Goal: Information Seeking & Learning: Learn about a topic

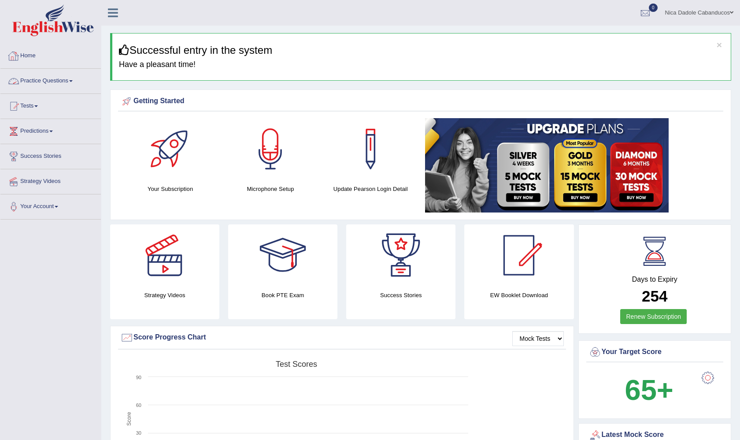
click at [36, 79] on link "Practice Questions" at bounding box center [50, 80] width 100 height 22
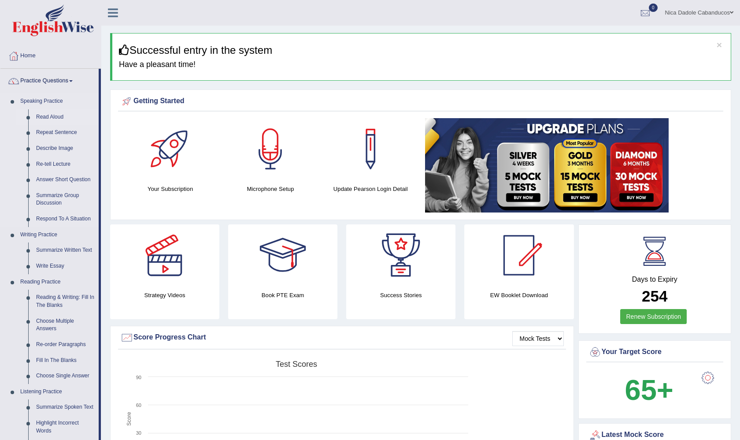
click at [46, 119] on link "Read Aloud" at bounding box center [65, 117] width 67 height 16
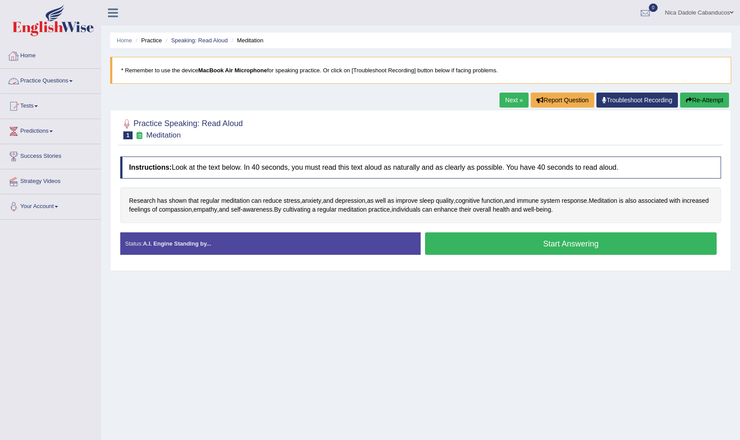
click at [39, 85] on link "Practice Questions" at bounding box center [50, 80] width 100 height 22
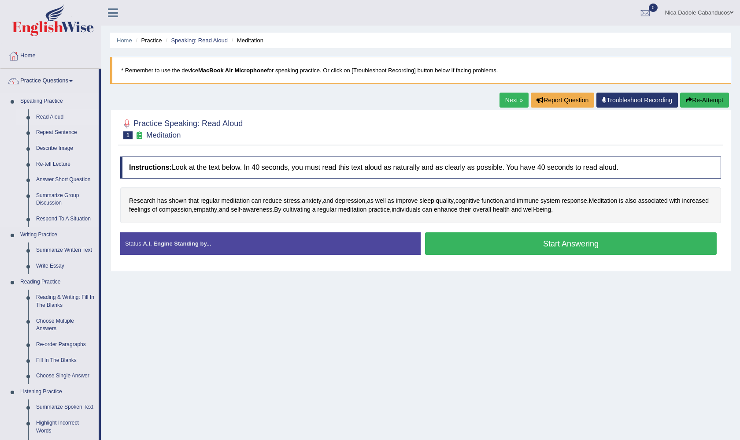
click at [44, 117] on link "Read Aloud" at bounding box center [65, 117] width 67 height 16
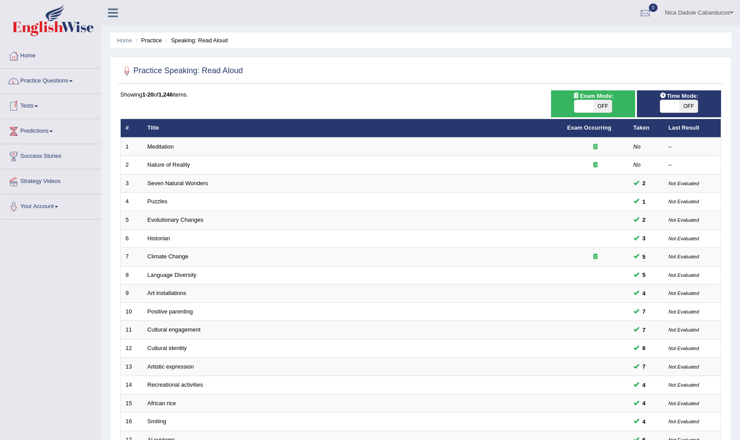
click at [670, 108] on span at bounding box center [669, 106] width 19 height 12
checkbox input "true"
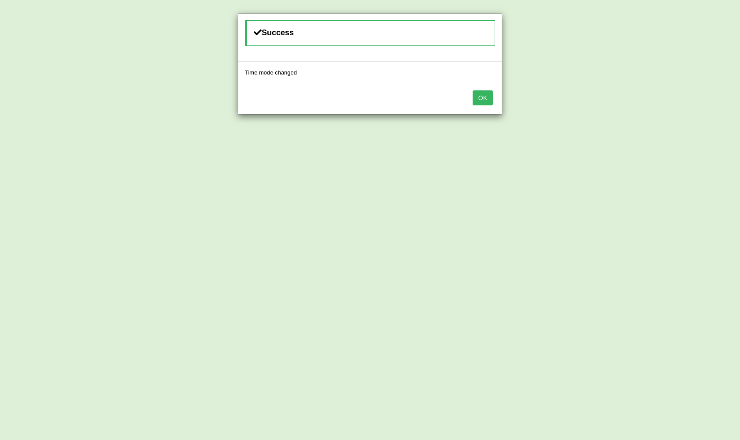
click at [481, 93] on button "OK" at bounding box center [483, 97] width 20 height 15
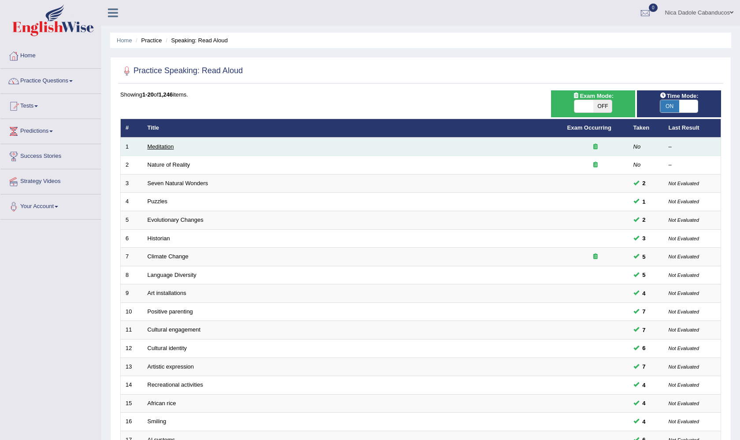
click at [161, 148] on link "Meditation" at bounding box center [161, 146] width 26 height 7
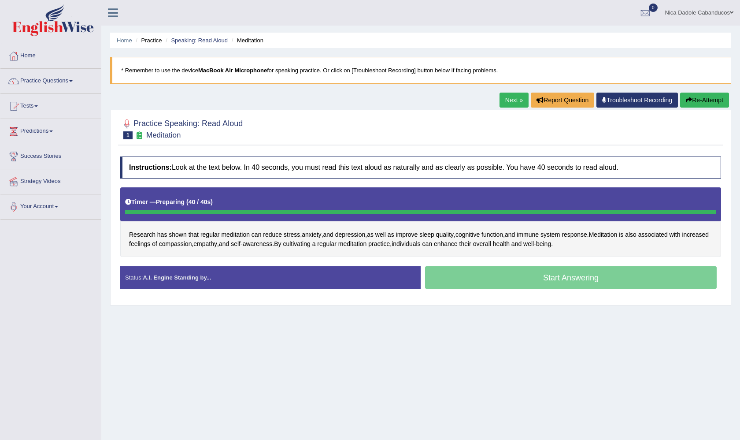
click at [509, 102] on link "Next »" at bounding box center [514, 100] width 29 height 15
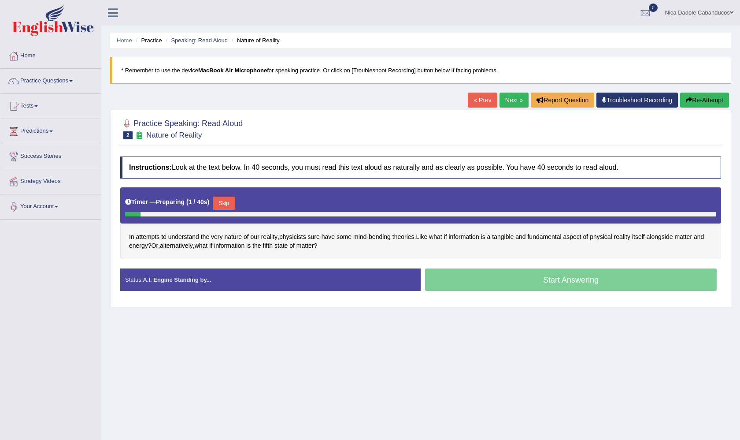
click at [478, 100] on link "« Prev" at bounding box center [482, 100] width 29 height 15
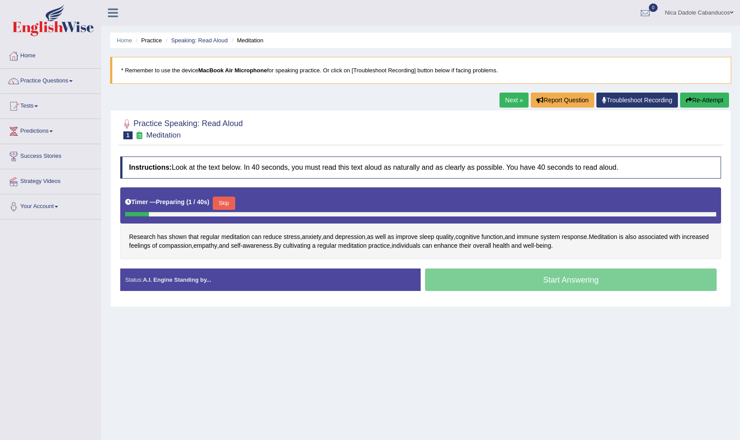
click at [223, 206] on button "Skip" at bounding box center [224, 202] width 22 height 13
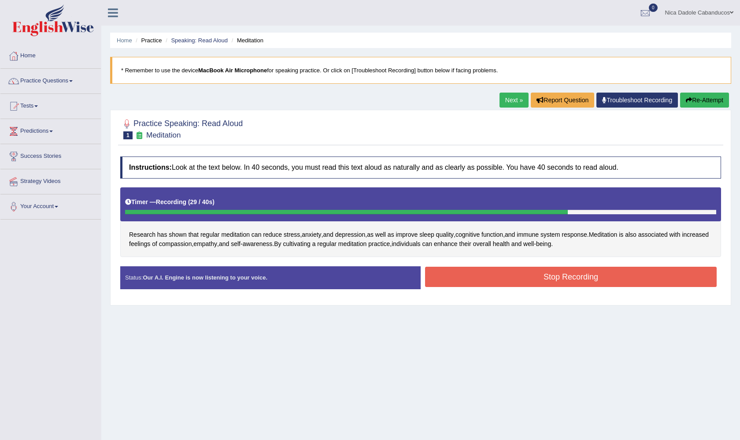
click at [528, 279] on button "Stop Recording" at bounding box center [571, 277] width 292 height 20
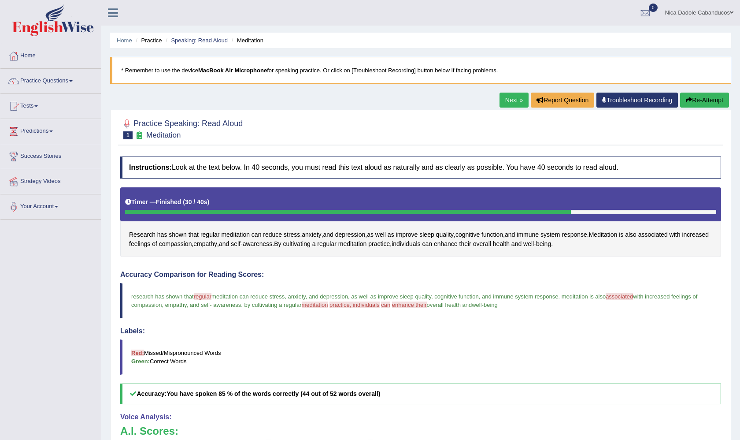
click at [512, 105] on link "Next »" at bounding box center [514, 100] width 29 height 15
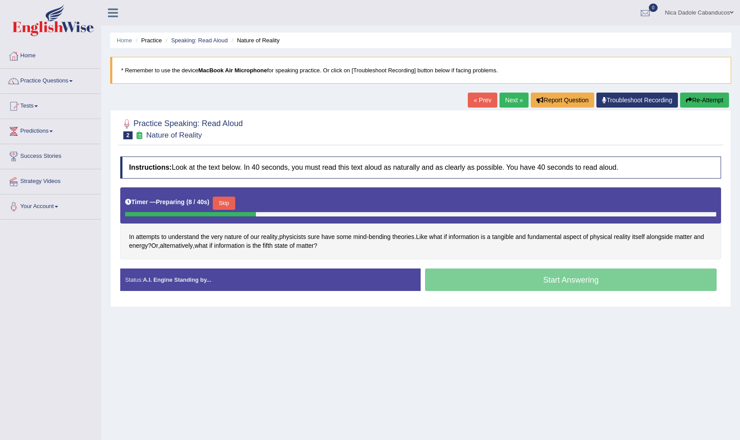
click at [299, 238] on span "physicists" at bounding box center [292, 236] width 27 height 9
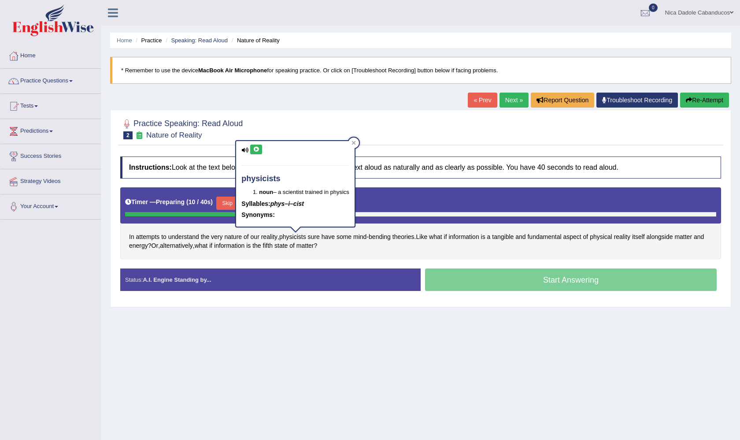
click at [257, 147] on icon at bounding box center [256, 149] width 7 height 5
click at [258, 148] on icon at bounding box center [256, 149] width 7 height 5
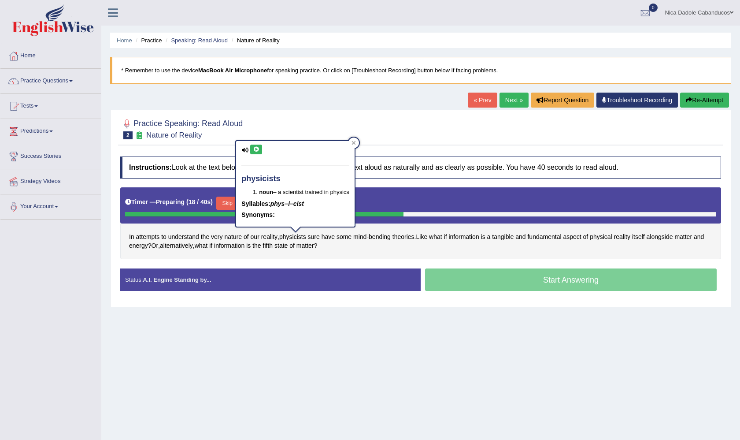
click at [258, 148] on icon at bounding box center [256, 149] width 7 height 5
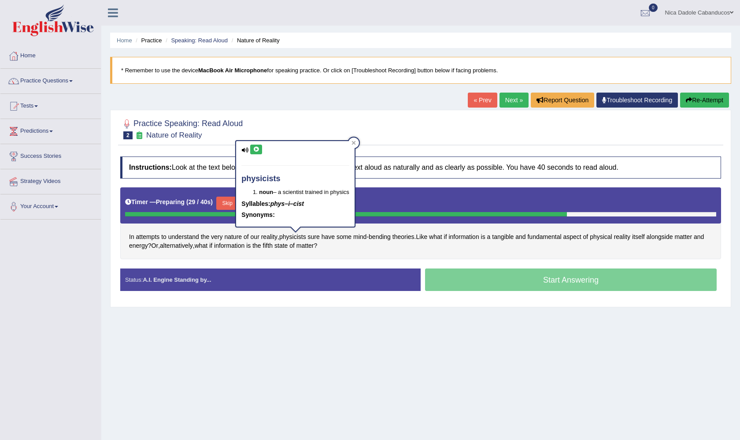
drag, startPoint x: 0, startPoint y: 0, endPoint x: 249, endPoint y: 160, distance: 296.4
click at [249, 160] on div "physicists noun – a scientist trained in physics Syllables: phys–i–cist Synonym…" at bounding box center [295, 183] width 118 height 85
click at [253, 148] on icon at bounding box center [256, 149] width 7 height 5
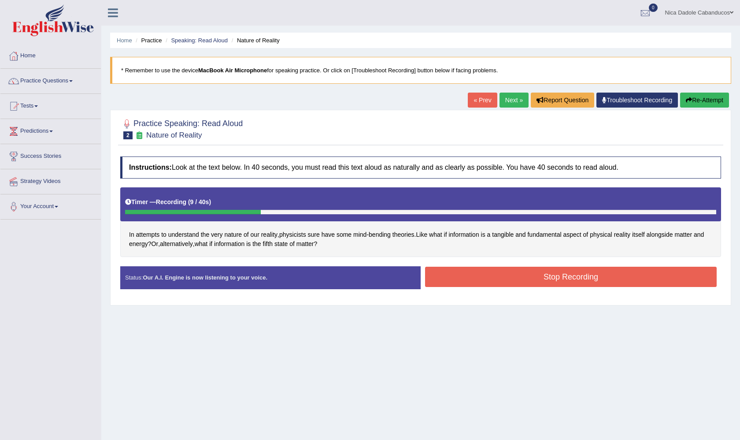
drag, startPoint x: 249, startPoint y: 160, endPoint x: 607, endPoint y: 129, distance: 358.6
click at [607, 129] on div at bounding box center [420, 128] width 601 height 27
drag, startPoint x: 607, startPoint y: 129, endPoint x: 620, endPoint y: 129, distance: 13.7
click at [620, 129] on div at bounding box center [420, 128] width 601 height 27
click at [718, 102] on button "Re-Attempt" at bounding box center [704, 100] width 49 height 15
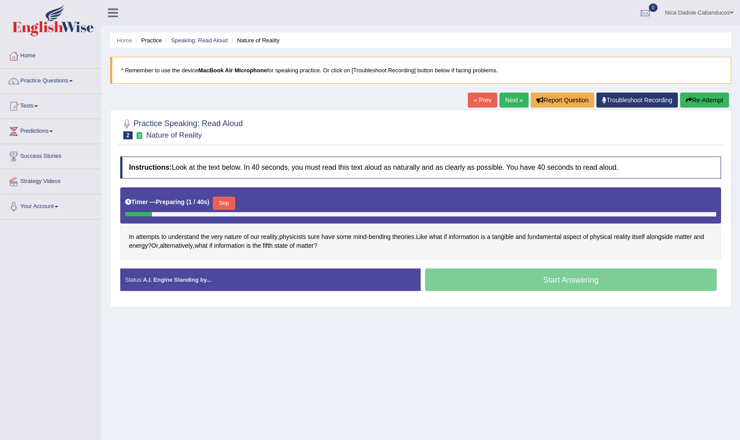
click at [228, 200] on button "Skip" at bounding box center [224, 202] width 22 height 13
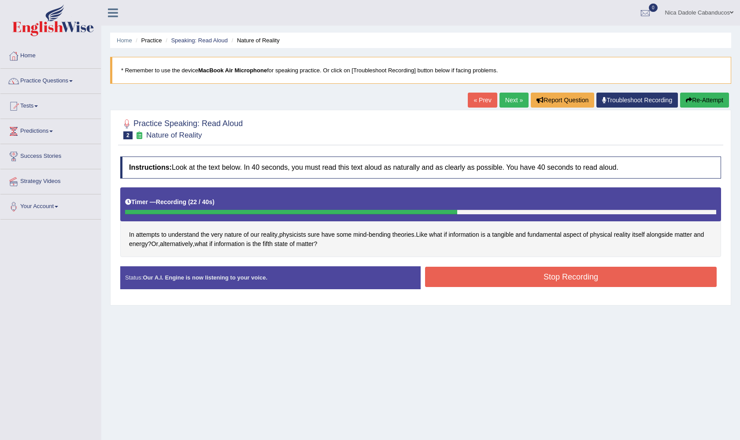
click at [707, 100] on button "Re-Attempt" at bounding box center [704, 100] width 49 height 15
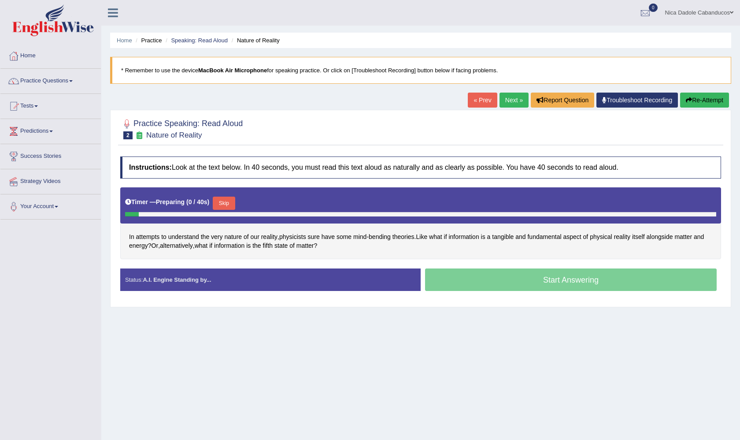
click at [215, 201] on div "Timer — Preparing ( 0 / 40s ) Skip" at bounding box center [420, 203] width 591 height 18
click at [228, 201] on button "Skip" at bounding box center [224, 202] width 22 height 13
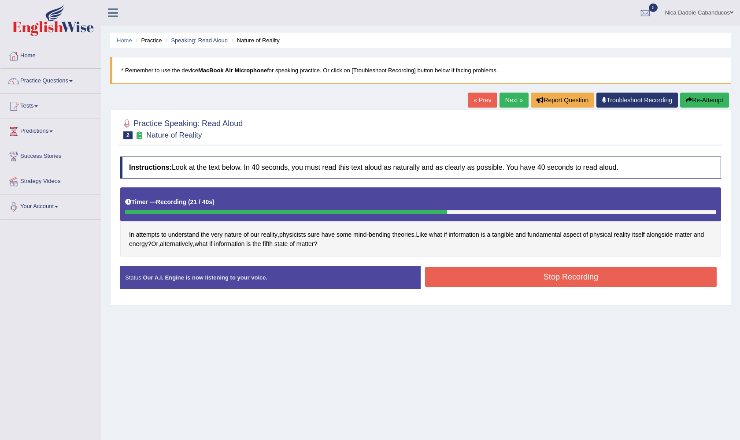
click at [509, 270] on button "Stop Recording" at bounding box center [571, 277] width 292 height 20
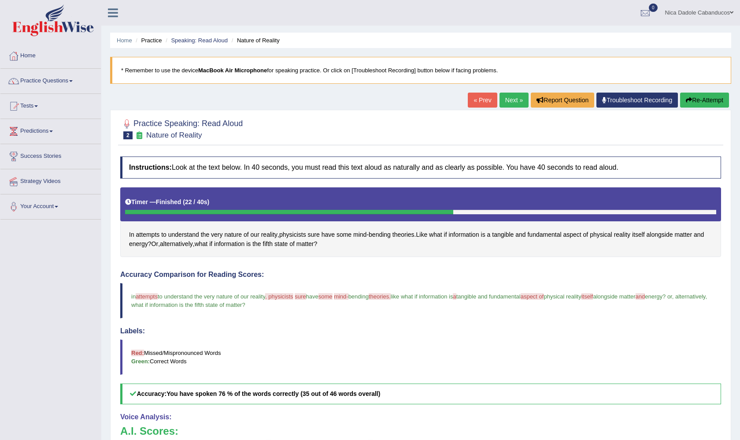
click at [507, 96] on link "Next »" at bounding box center [514, 100] width 29 height 15
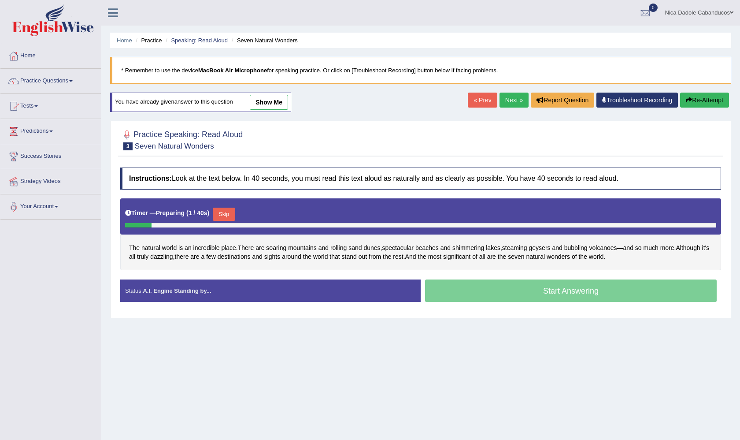
click at [235, 214] on button "Skip" at bounding box center [224, 213] width 22 height 13
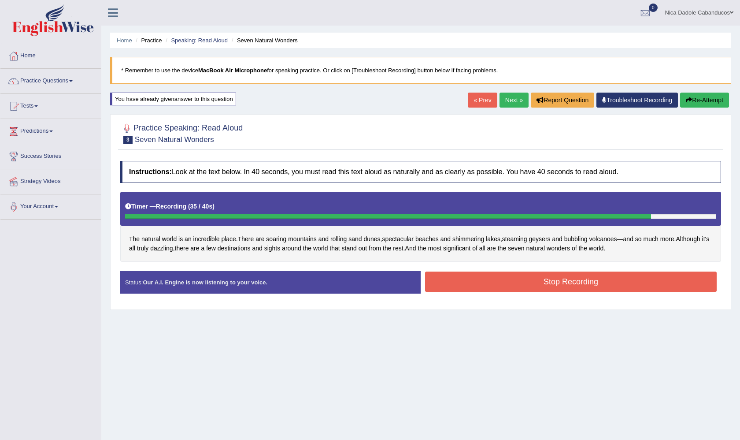
click at [603, 284] on button "Stop Recording" at bounding box center [571, 281] width 292 height 20
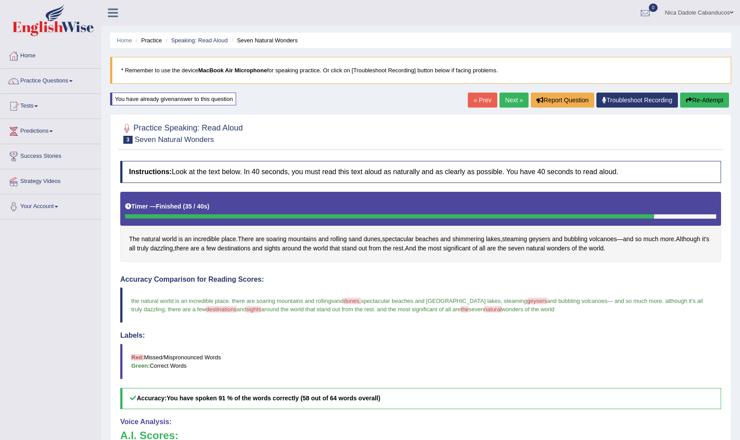
click at [513, 105] on link "Next »" at bounding box center [514, 100] width 29 height 15
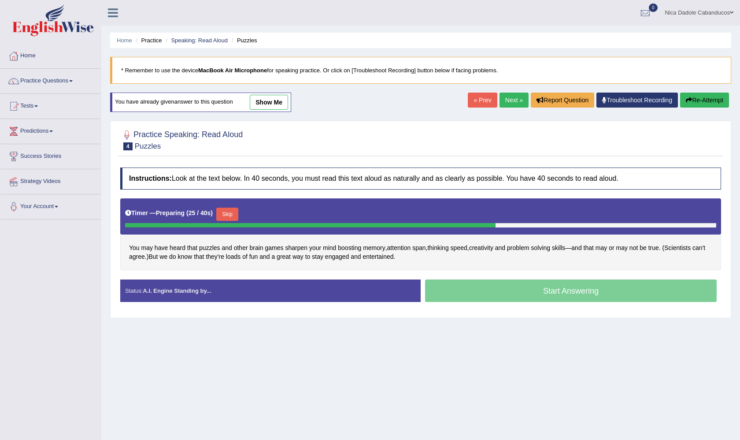
click at [230, 206] on div "Timer — Preparing ( 25 / 40s ) Skip" at bounding box center [420, 214] width 591 height 18
click at [233, 212] on button "Skip" at bounding box center [227, 213] width 22 height 13
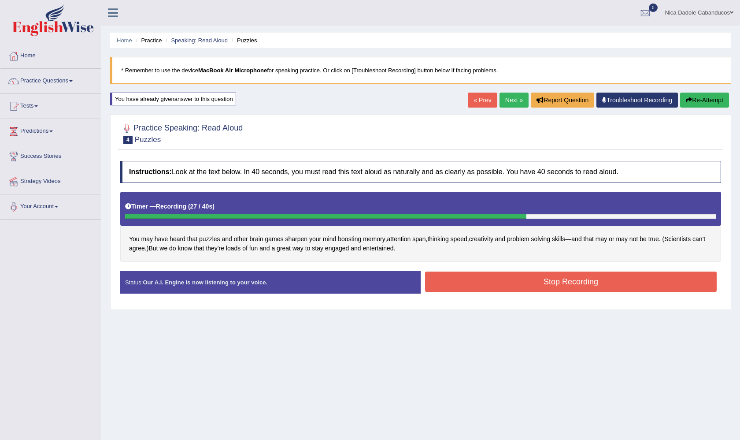
click at [697, 101] on button "Re-Attempt" at bounding box center [704, 100] width 49 height 15
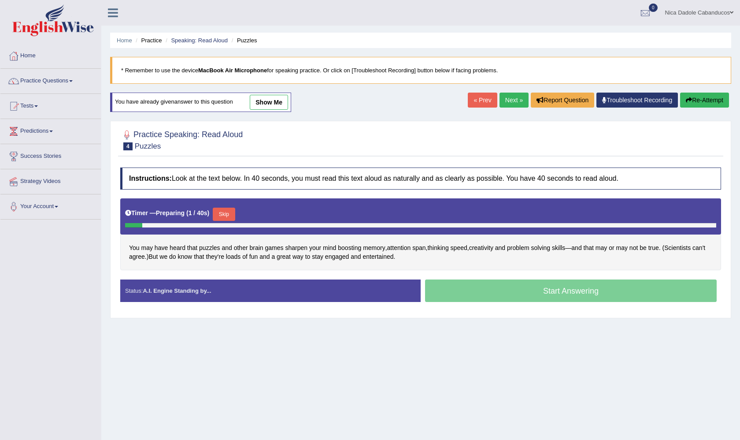
click at [230, 216] on button "Skip" at bounding box center [224, 213] width 22 height 13
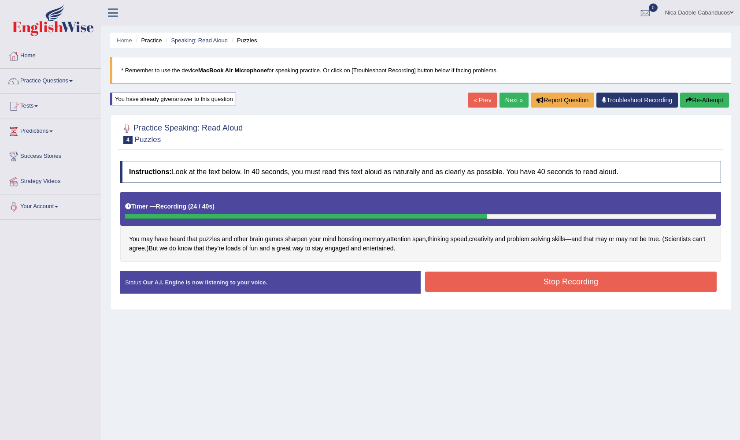
click at [503, 291] on div "Stop Recording" at bounding box center [571, 282] width 300 height 22
click at [517, 279] on button "Stop Recording" at bounding box center [571, 281] width 292 height 20
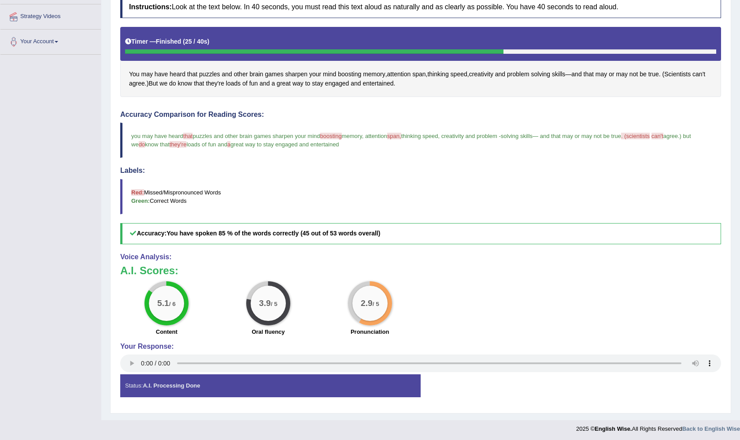
scroll to position [164, 0]
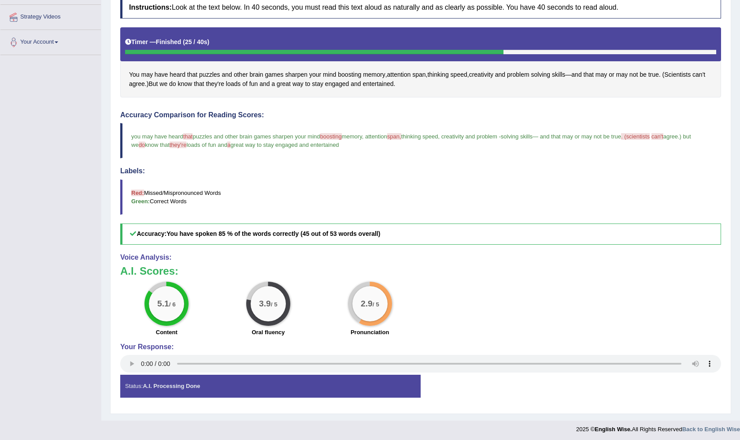
click at [140, 363] on audio at bounding box center [420, 364] width 601 height 18
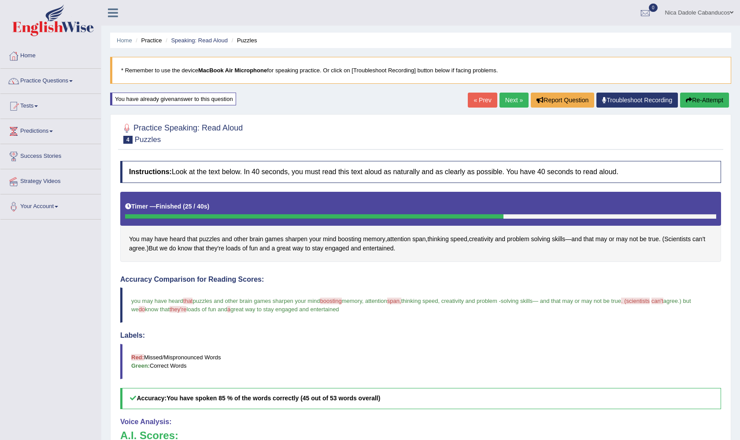
scroll to position [0, 0]
click at [504, 103] on link "Next »" at bounding box center [514, 100] width 29 height 15
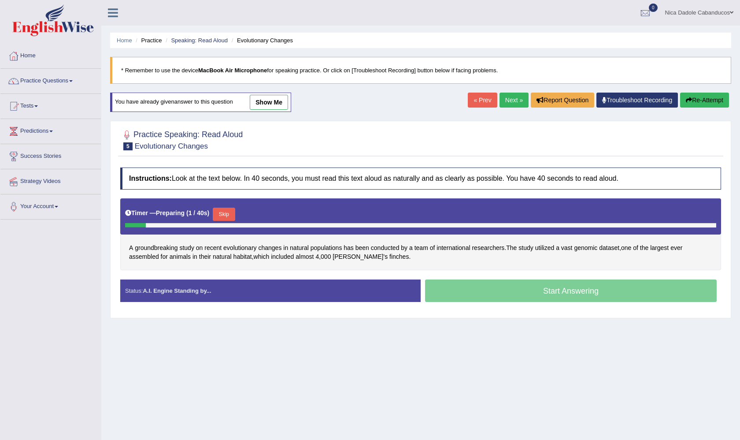
click at [230, 216] on button "Skip" at bounding box center [224, 213] width 22 height 13
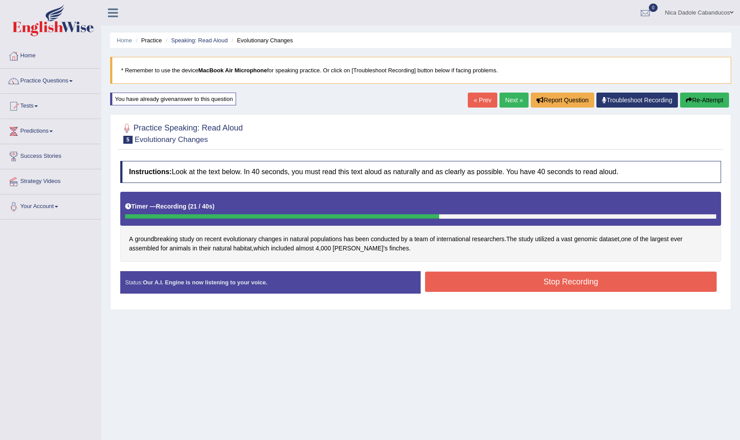
click at [690, 96] on button "Re-Attempt" at bounding box center [704, 100] width 49 height 15
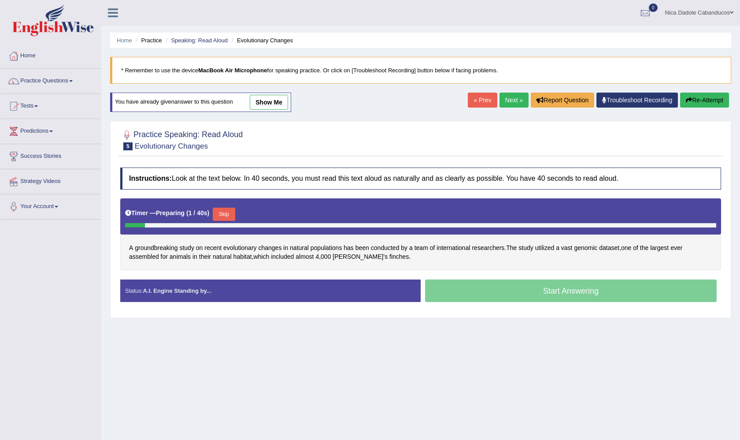
click at [592, 247] on span "genomic" at bounding box center [585, 247] width 23 height 9
click at [592, 171] on icon at bounding box center [590, 171] width 7 height 5
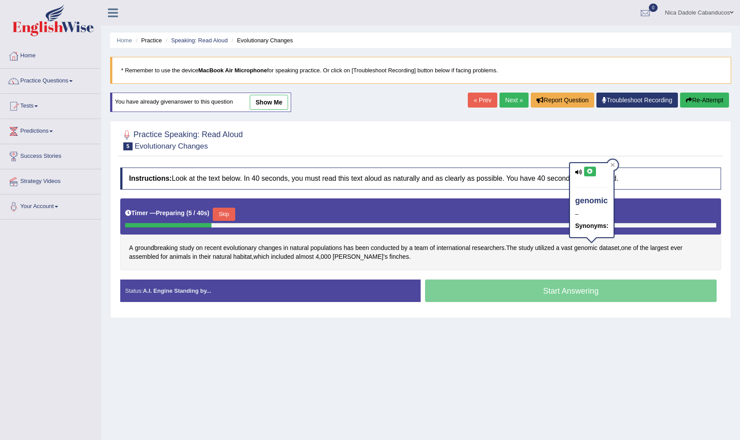
click at [615, 244] on span "dataset" at bounding box center [609, 247] width 20 height 9
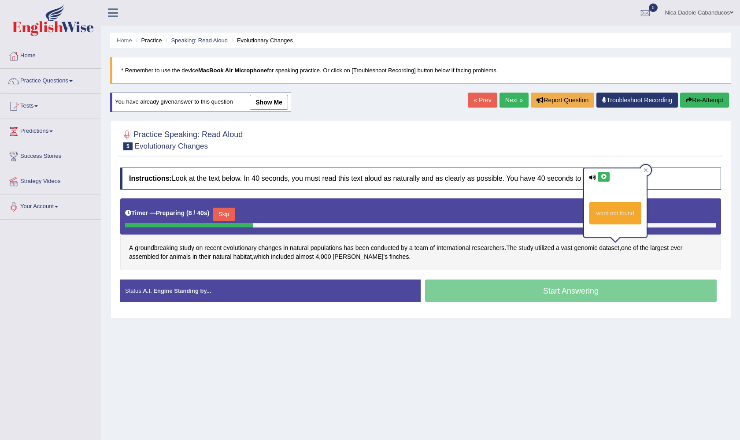
click at [605, 179] on button at bounding box center [604, 177] width 12 height 10
click at [231, 215] on button "Skip" at bounding box center [227, 213] width 22 height 13
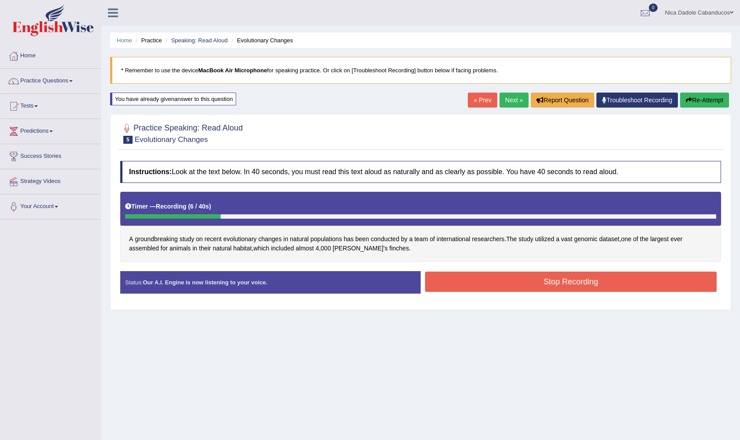
click at [700, 101] on button "Re-Attempt" at bounding box center [704, 100] width 49 height 15
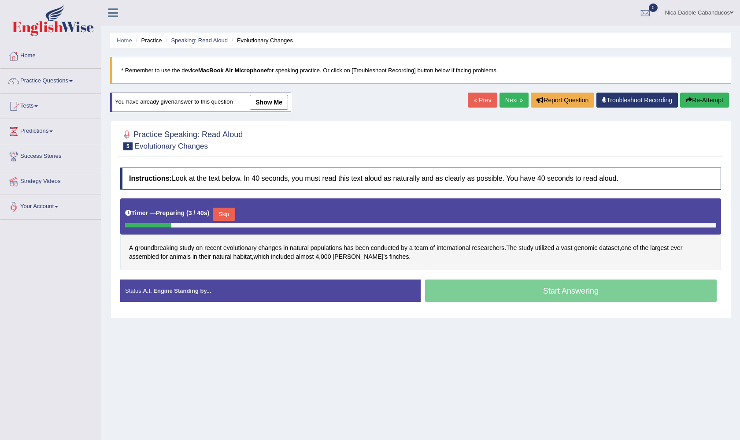
click at [232, 214] on button "Skip" at bounding box center [224, 213] width 22 height 13
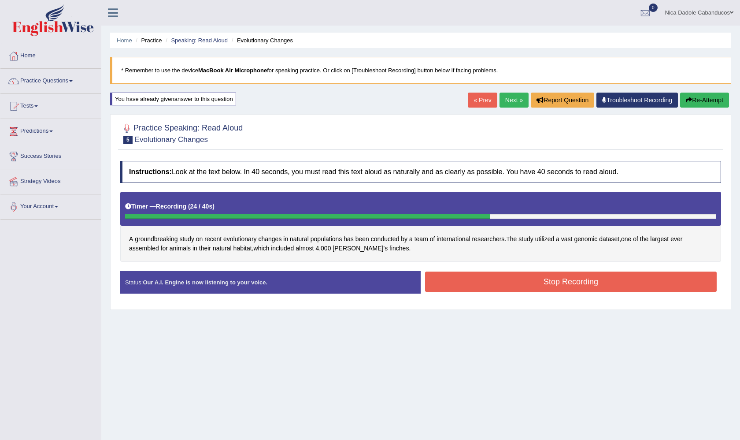
click at [460, 275] on button "Stop Recording" at bounding box center [571, 281] width 292 height 20
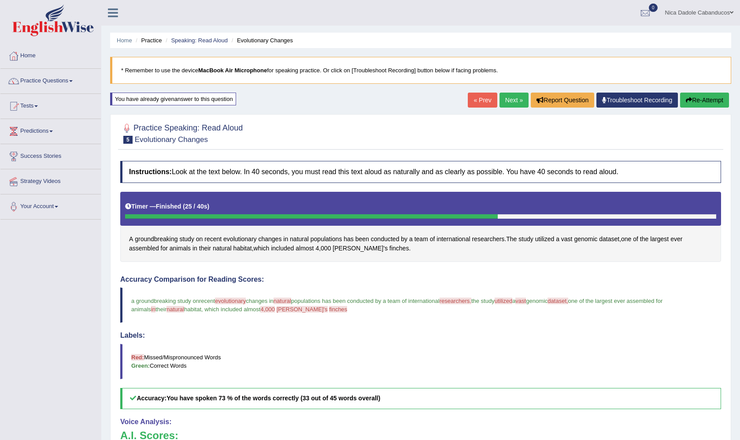
click at [27, 57] on link "Home" at bounding box center [50, 55] width 100 height 22
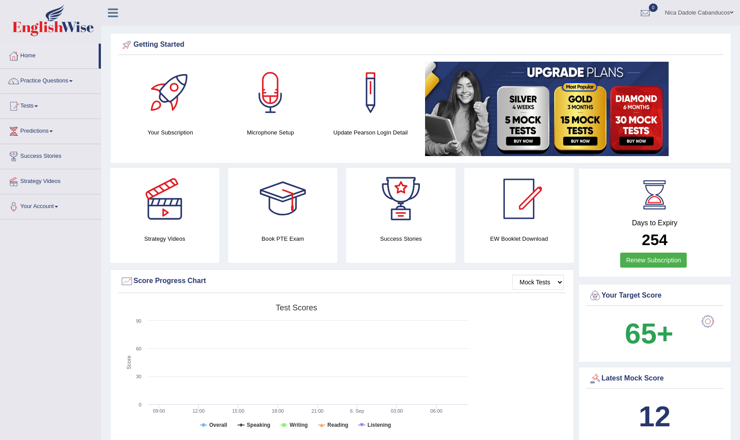
click at [46, 84] on link "Practice Questions" at bounding box center [50, 80] width 100 height 22
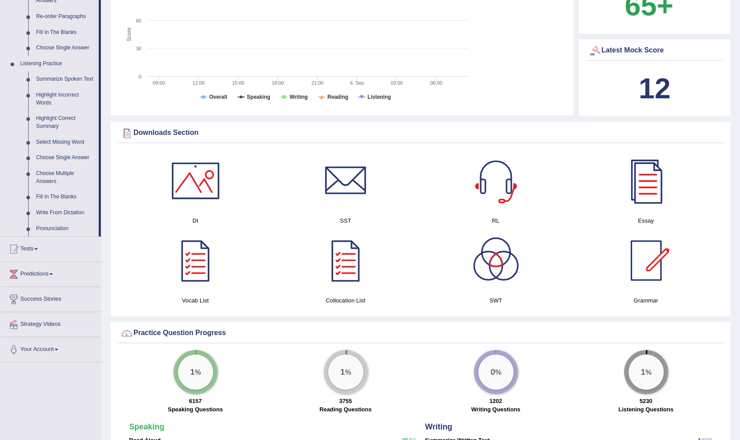
scroll to position [326, 0]
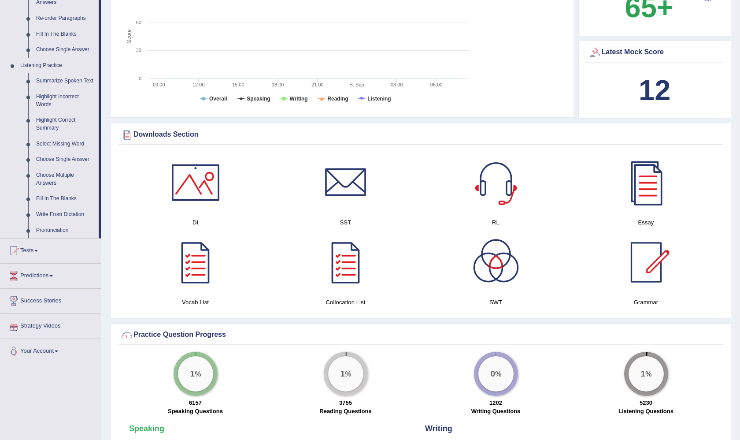
click at [55, 212] on link "Write From Dictation" at bounding box center [65, 215] width 67 height 16
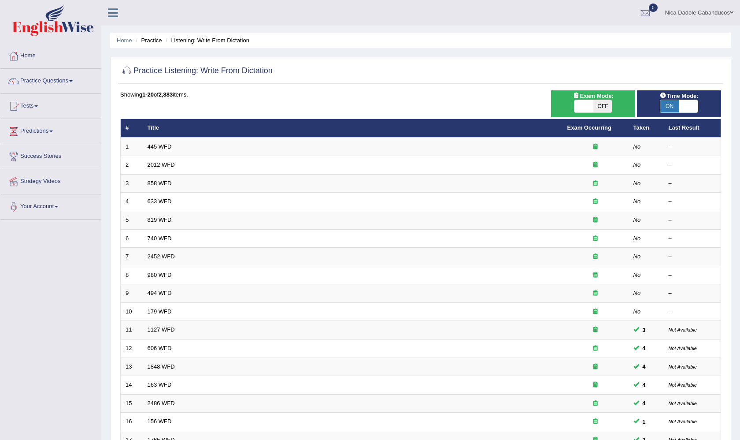
click at [159, 146] on link "445 WFD" at bounding box center [160, 146] width 24 height 7
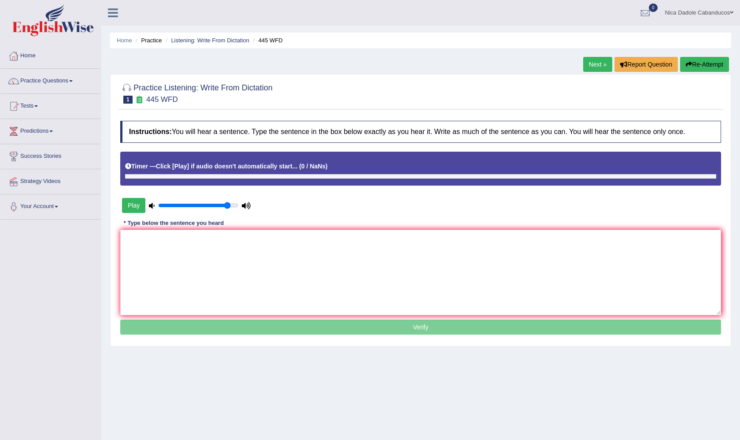
click at [135, 205] on button "Play" at bounding box center [133, 205] width 23 height 15
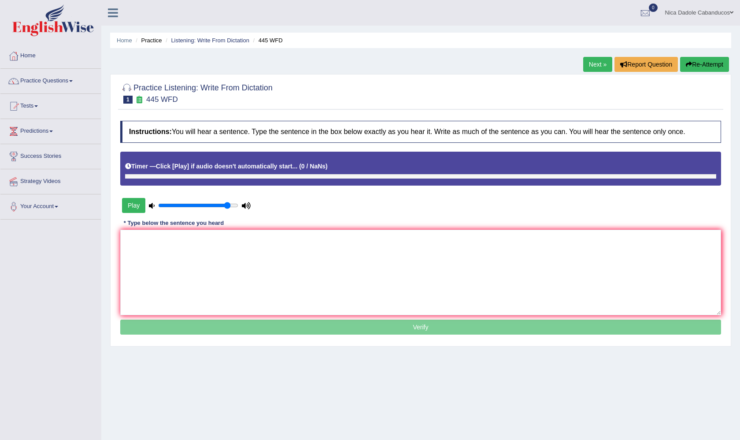
click at [135, 205] on button "Play" at bounding box center [133, 205] width 23 height 15
click at [211, 40] on link "Listening: Write From Dictation" at bounding box center [210, 40] width 78 height 7
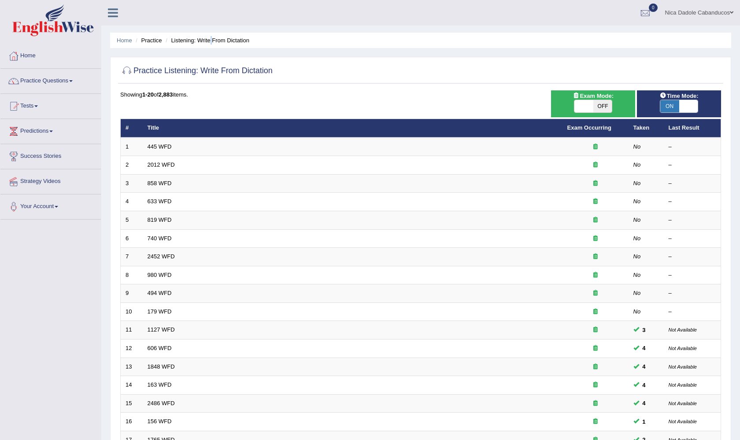
click at [168, 144] on link "445 WFD" at bounding box center [160, 146] width 24 height 7
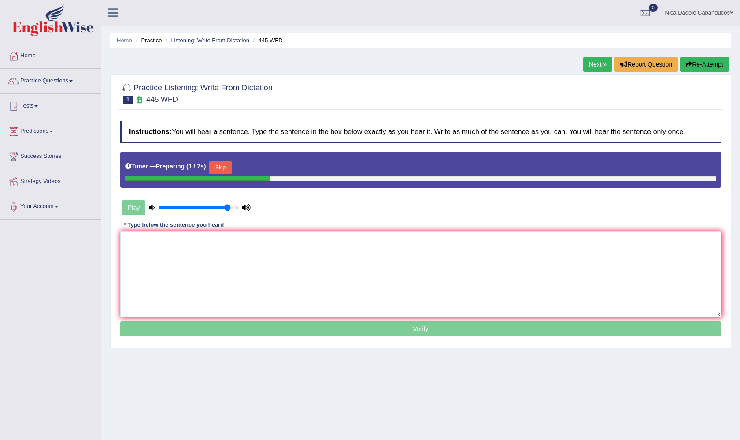
click at [218, 170] on button "Skip" at bounding box center [220, 167] width 22 height 13
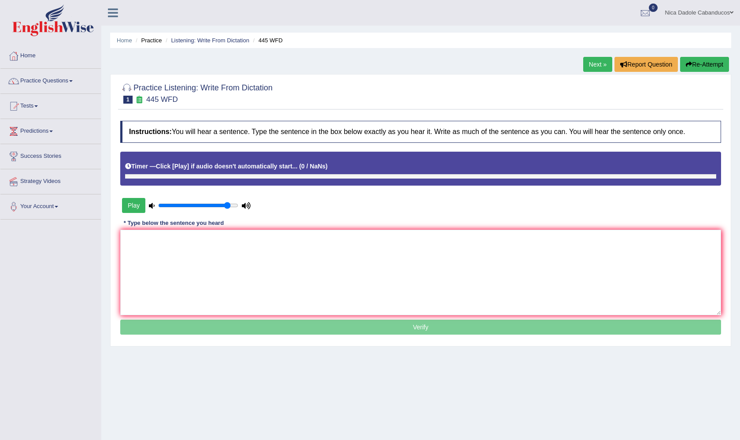
click at [134, 203] on button "Play" at bounding box center [133, 205] width 23 height 15
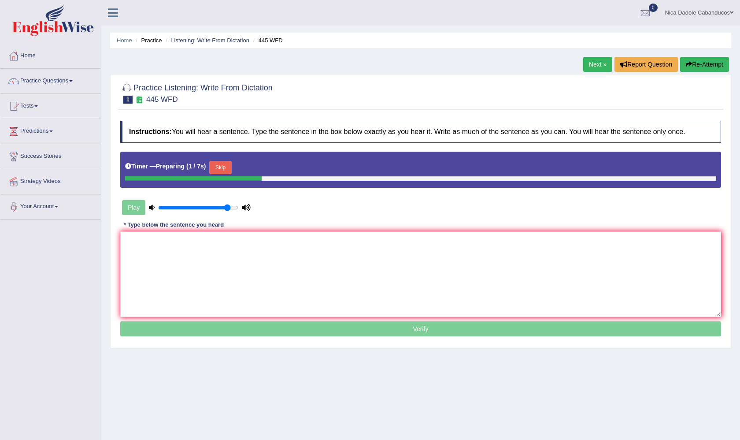
click at [227, 175] on div "Skip" at bounding box center [220, 168] width 22 height 15
click at [225, 167] on button "Skip" at bounding box center [220, 167] width 22 height 13
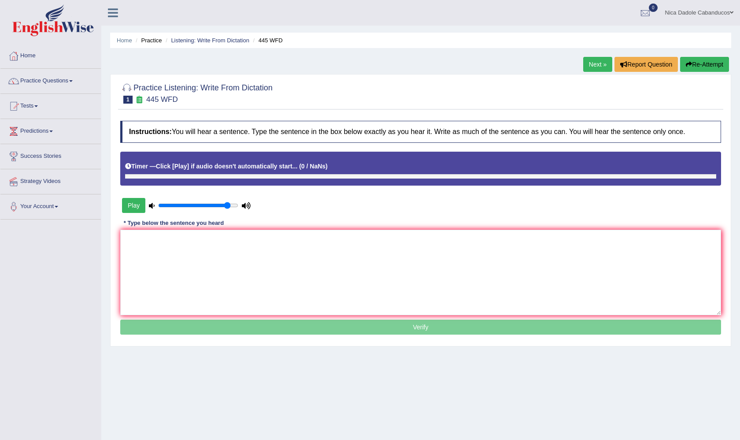
click at [136, 205] on button "Play" at bounding box center [133, 205] width 23 height 15
click at [36, 79] on link "Practice Questions" at bounding box center [50, 80] width 100 height 22
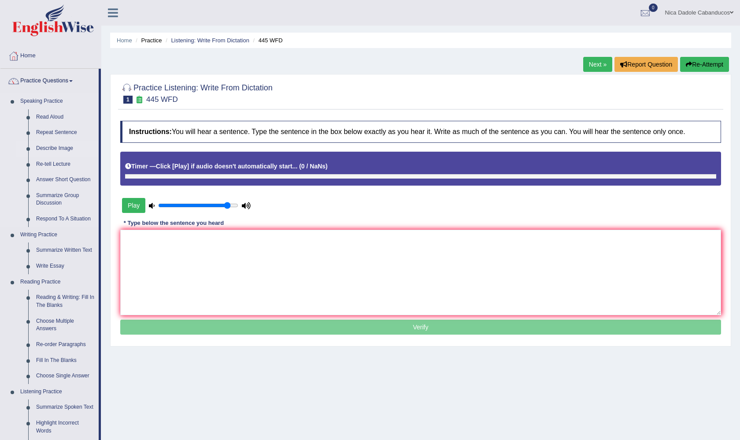
click at [56, 147] on link "Describe Image" at bounding box center [65, 149] width 67 height 16
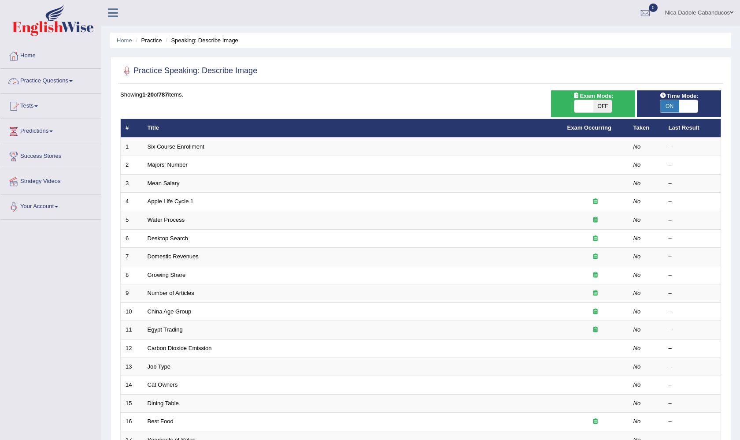
click at [50, 81] on link "Practice Questions" at bounding box center [50, 80] width 100 height 22
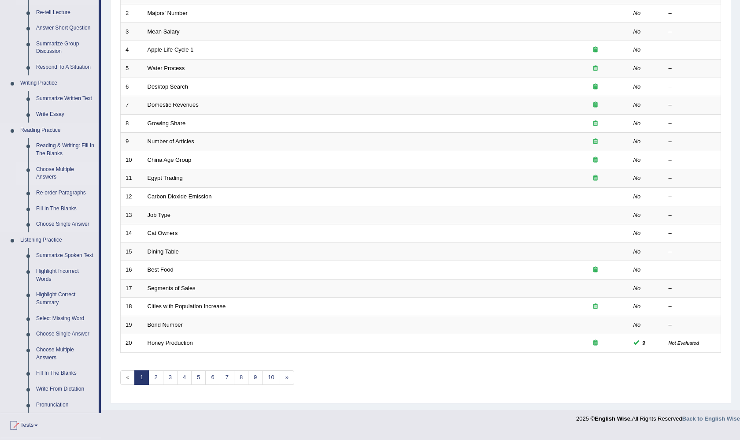
scroll to position [195, 0]
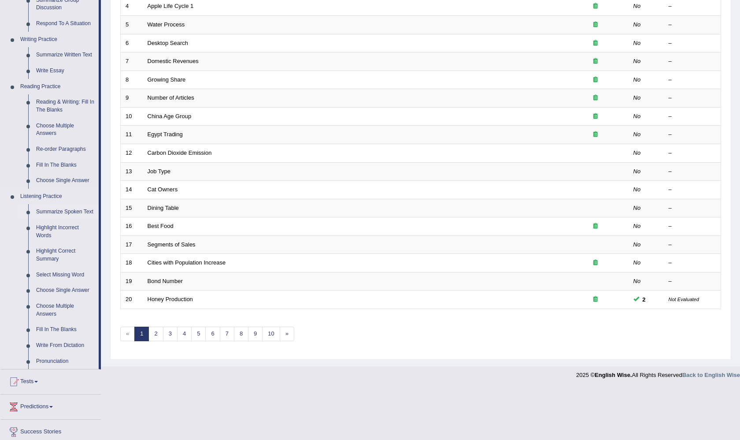
click at [60, 206] on link "Summarize Spoken Text" at bounding box center [65, 212] width 67 height 16
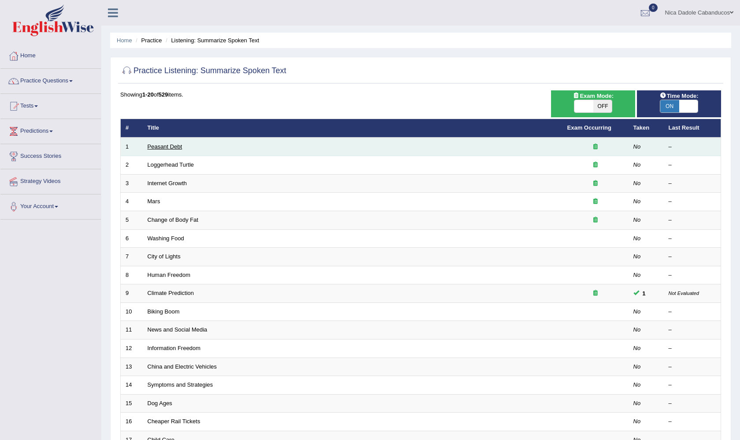
click at [165, 145] on link "Peasant Debt" at bounding box center [165, 146] width 35 height 7
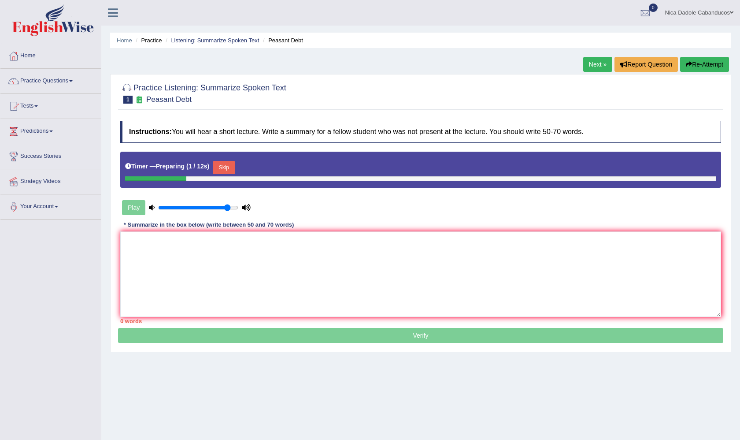
click at [231, 167] on button "Skip" at bounding box center [224, 167] width 22 height 13
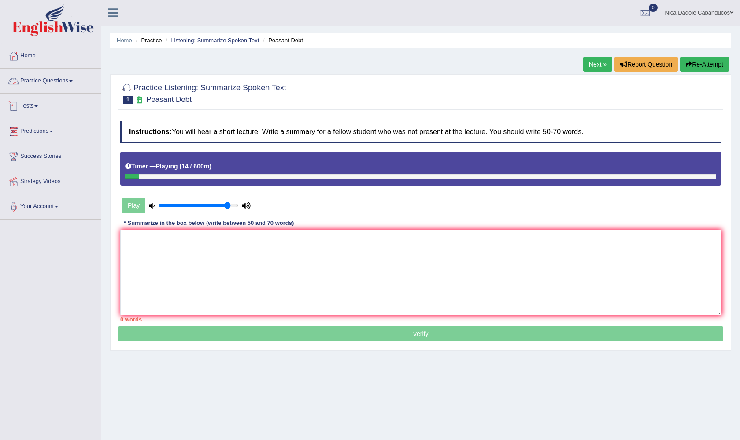
click at [33, 79] on link "Practice Questions" at bounding box center [50, 80] width 100 height 22
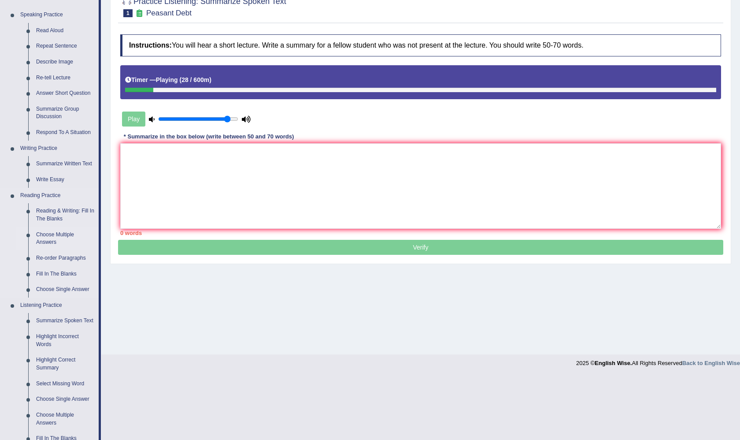
scroll to position [107, 0]
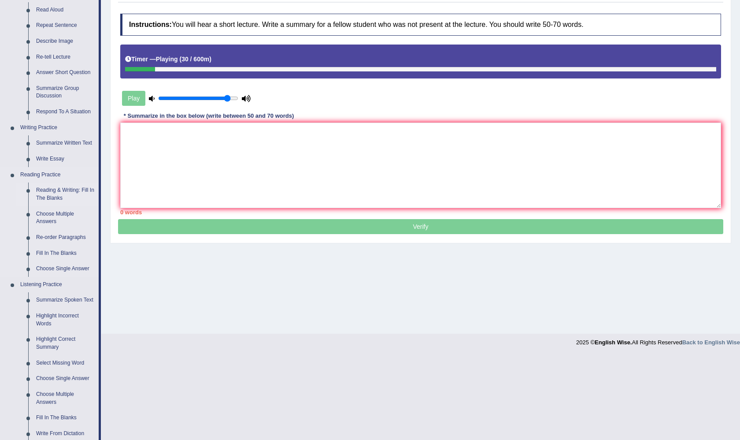
click at [56, 188] on link "Reading & Writing: Fill In The Blanks" at bounding box center [65, 193] width 67 height 23
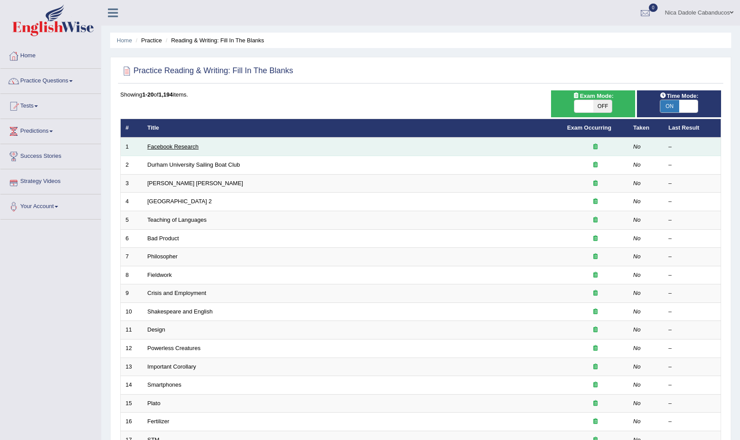
click at [174, 143] on link "Facebook Research" at bounding box center [173, 146] width 51 height 7
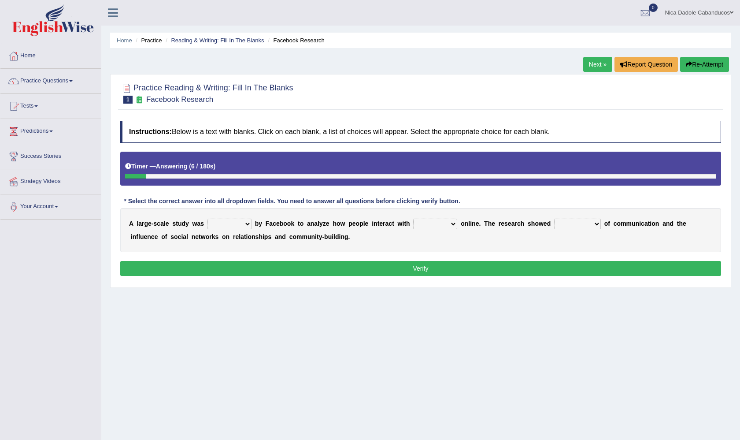
click at [229, 220] on select "surveyed had asked made" at bounding box center [229, 223] width 44 height 11
click at [222, 223] on select "surveyed had asked made" at bounding box center [229, 223] width 44 height 11
select select "surveyed"
click at [437, 226] on select "together all each other another" at bounding box center [435, 223] width 44 height 11
select select "each other"
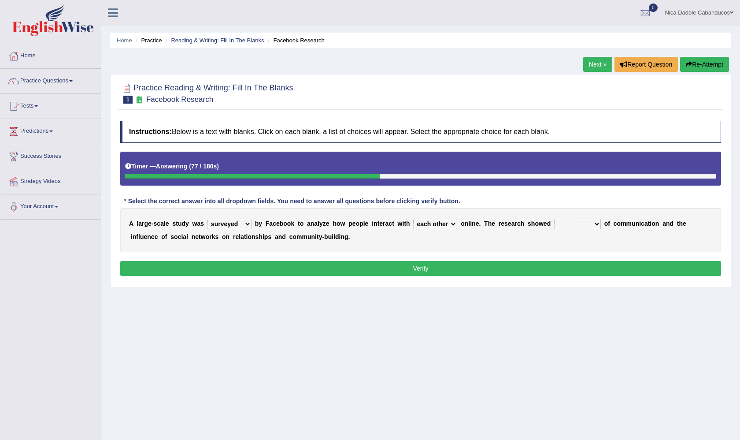
click at [585, 224] on select "advantages standards fellowships patterns" at bounding box center [577, 223] width 47 height 11
select select "advantages"
click at [440, 269] on button "Verify" at bounding box center [420, 268] width 601 height 15
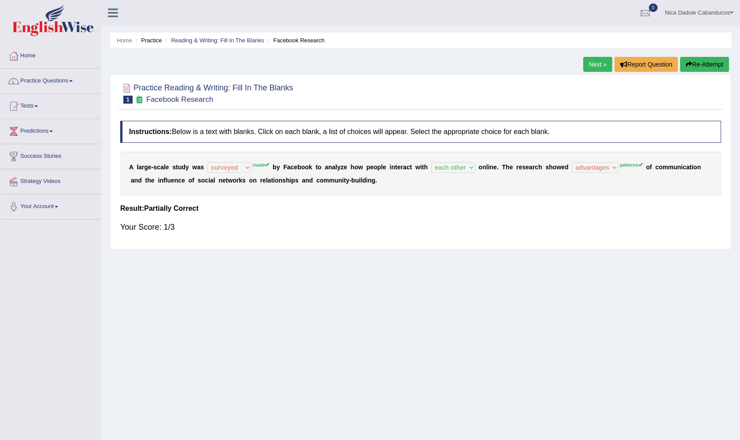
click at [599, 59] on link "Next »" at bounding box center [597, 64] width 29 height 15
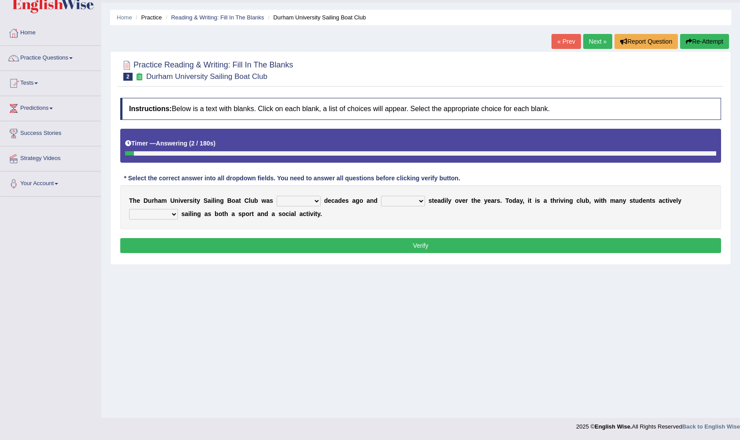
scroll to position [23, 0]
select select "found"
select select "grown"
click at [166, 217] on select "enjoy enjoyed are enjoying enjoying" at bounding box center [153, 214] width 49 height 11
select select "enjoying"
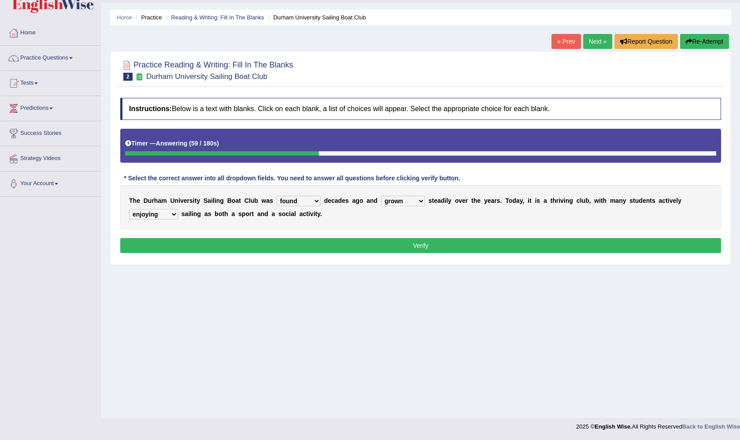
click at [180, 237] on div "Instructions: Below is a text with blanks. Click on each blank, a list of choic…" at bounding box center [420, 176] width 605 height 167
click at [183, 244] on button "Verify" at bounding box center [420, 245] width 601 height 15
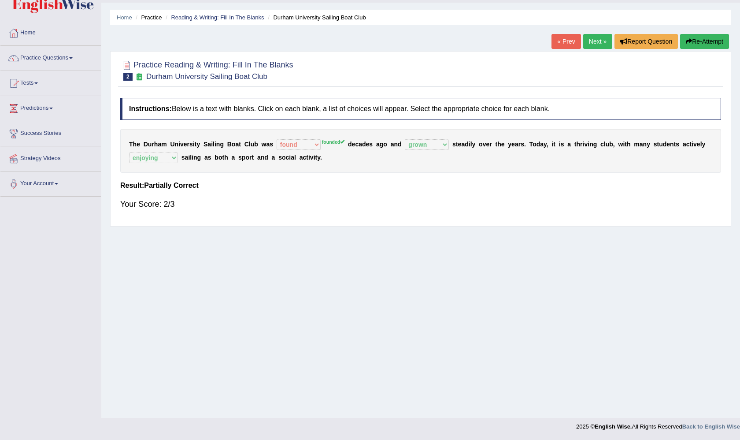
click at [597, 40] on link "Next »" at bounding box center [597, 41] width 29 height 15
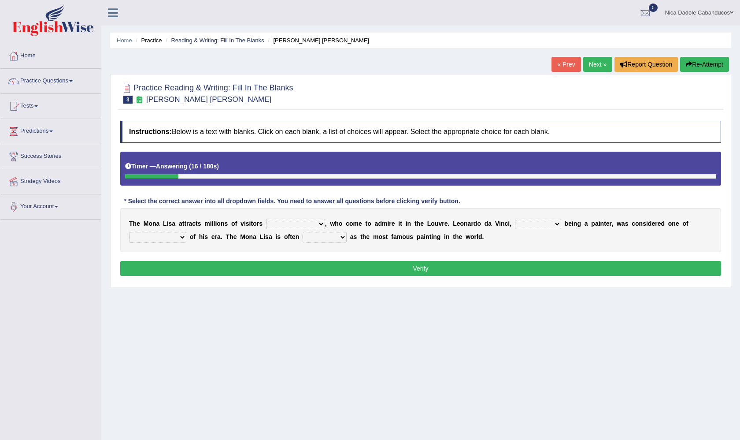
select select "all year round"
click at [544, 225] on select "rather than as much as as well as as long as" at bounding box center [538, 223] width 46 height 11
select select "rather than"
select select "the better artist"
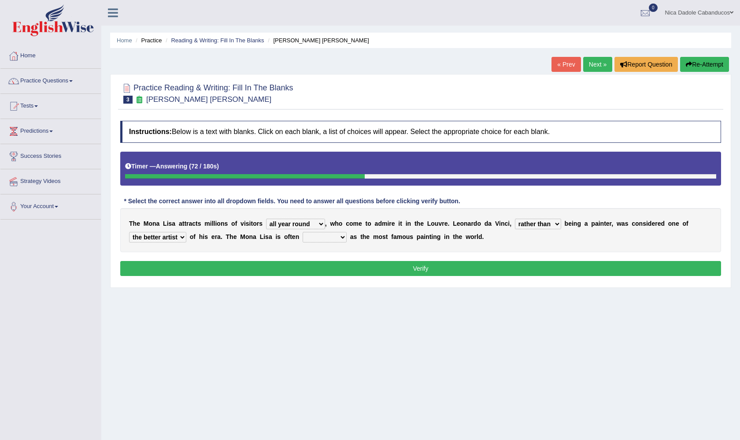
select select "described"
click at [324, 239] on select "classified suggested predicted described" at bounding box center [325, 237] width 44 height 11
click at [340, 268] on button "Verify" at bounding box center [420, 268] width 601 height 15
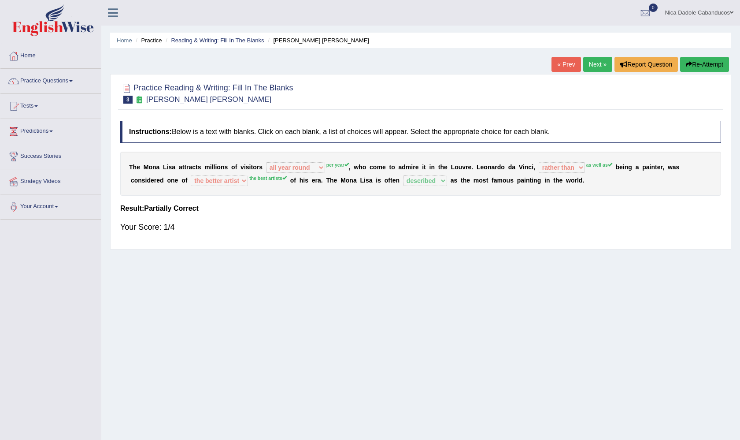
click at [600, 62] on link "Next »" at bounding box center [597, 64] width 29 height 15
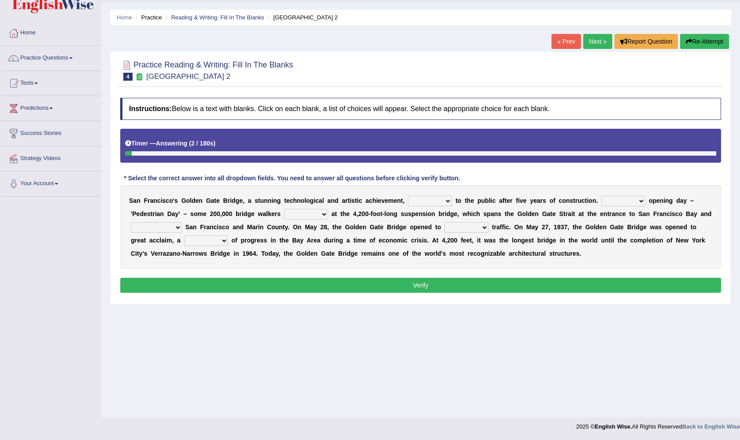
scroll to position [23, 0]
select select "appears"
click at [623, 201] on select "On During Since When" at bounding box center [623, 201] width 44 height 11
select select "During"
select select "stationed"
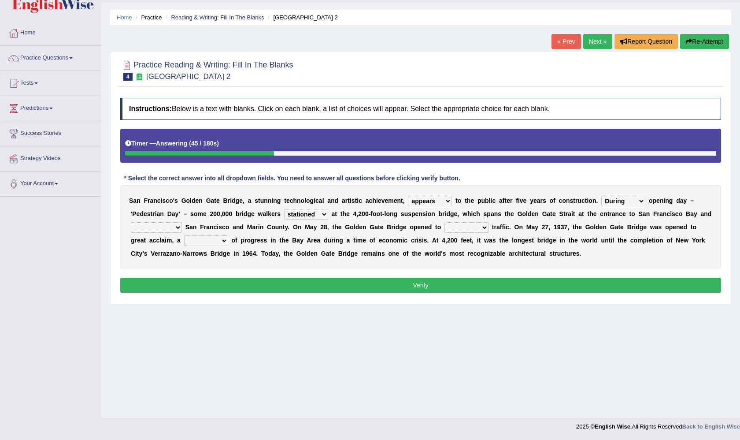
click at [177, 223] on select "separates connects channels differentiates" at bounding box center [156, 227] width 51 height 11
select select "channels"
select select "aquatic"
click at [219, 241] on select "denial symbol technique yield" at bounding box center [206, 240] width 44 height 11
select select "symbol"
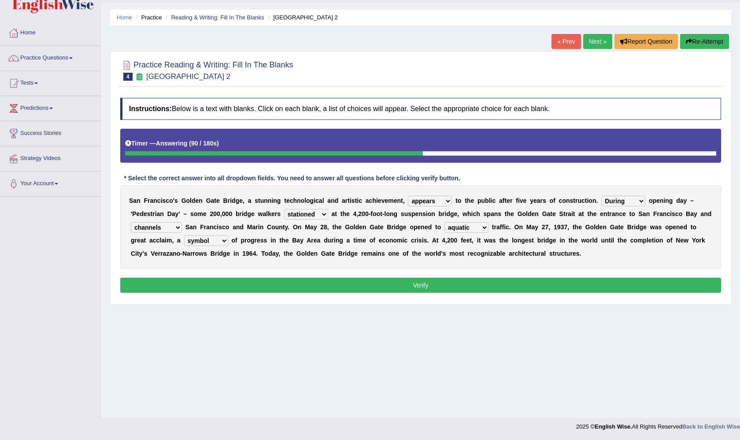
click at [226, 278] on button "Verify" at bounding box center [420, 285] width 601 height 15
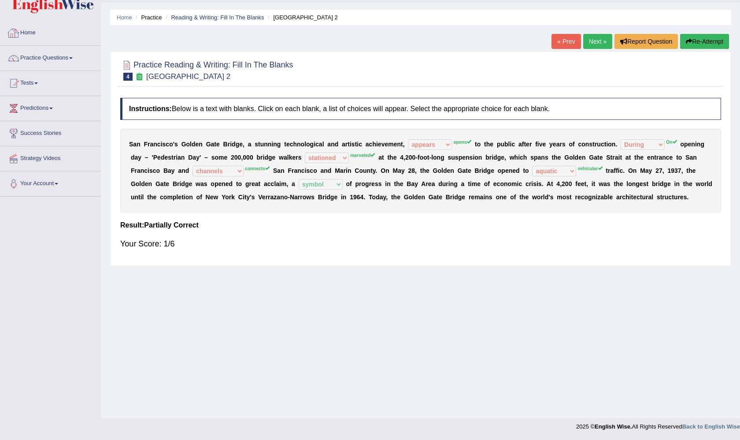
click at [31, 32] on link "Home" at bounding box center [50, 32] width 100 height 22
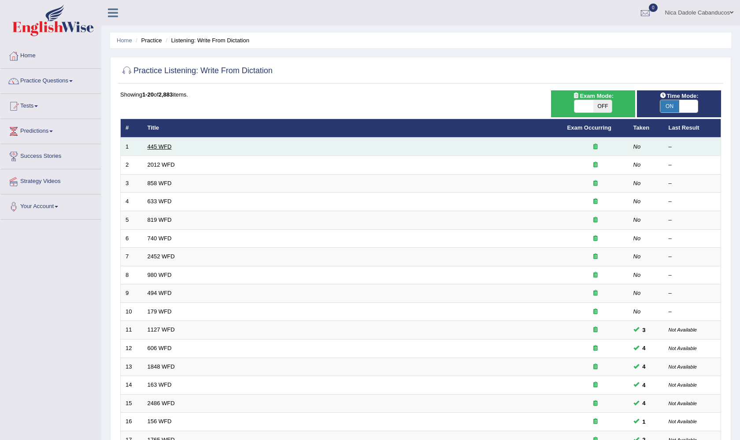
click at [159, 147] on link "445 WFD" at bounding box center [160, 146] width 24 height 7
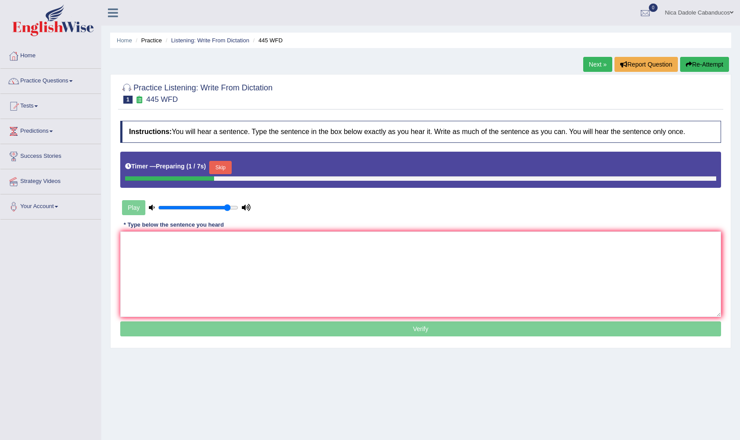
click at [226, 171] on button "Skip" at bounding box center [220, 167] width 22 height 13
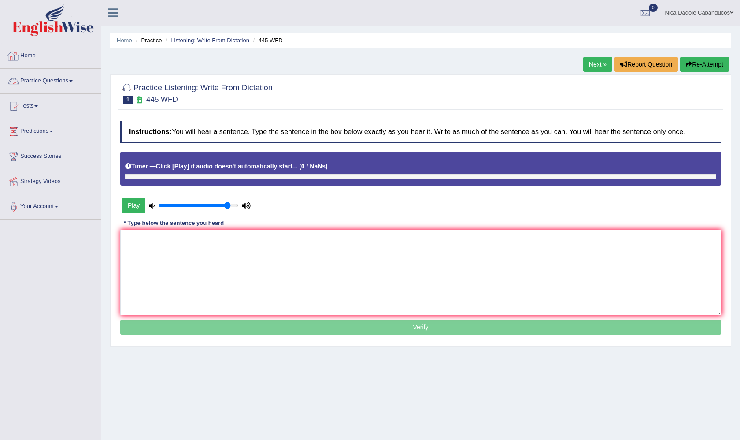
click at [17, 55] on div at bounding box center [13, 55] width 13 height 13
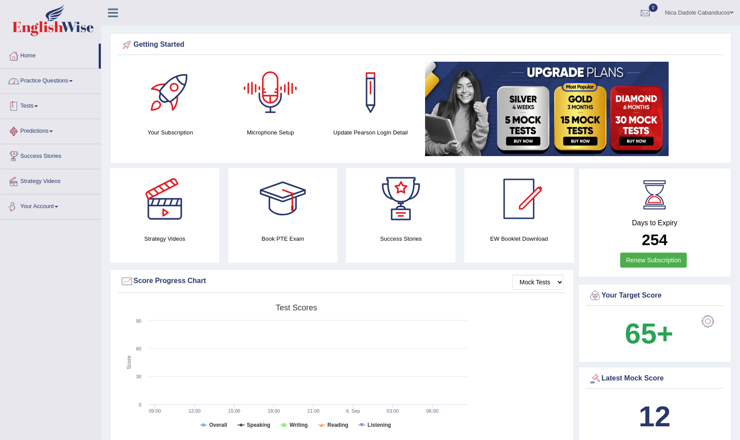
click at [34, 81] on link "Practice Questions" at bounding box center [50, 80] width 100 height 22
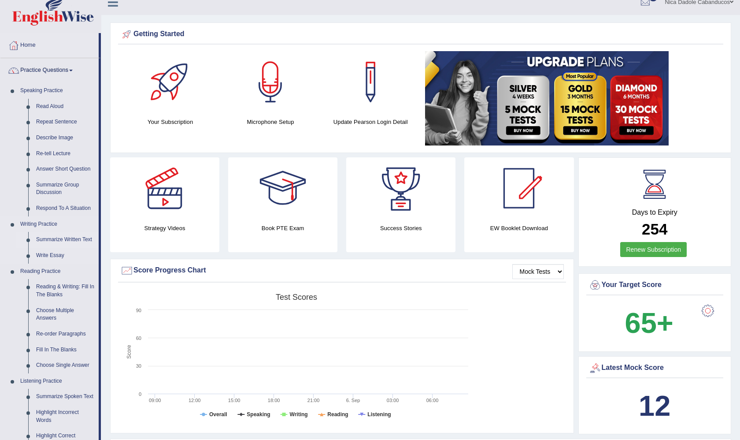
scroll to position [6, 0]
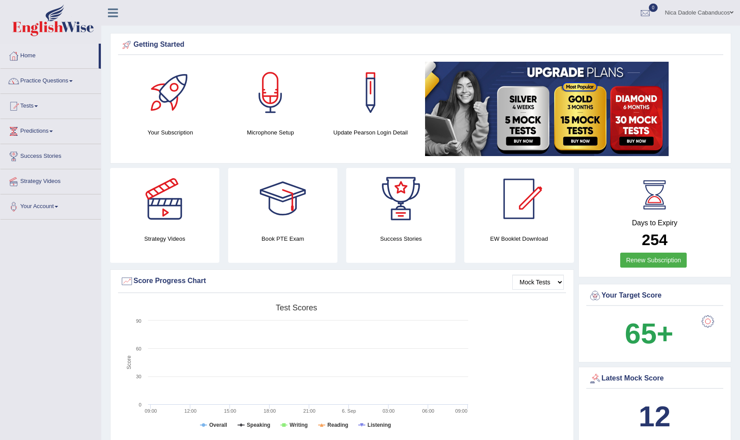
scroll to position [6, 0]
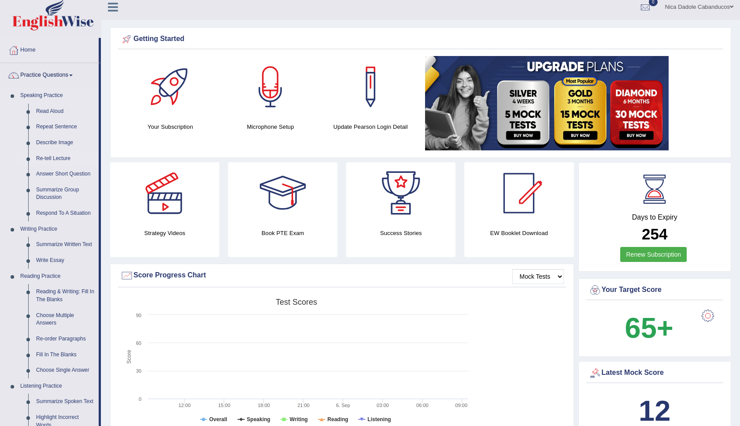
click at [65, 158] on link "Re-tell Lecture" at bounding box center [65, 159] width 67 height 16
